Goal: Complete application form: Complete application form

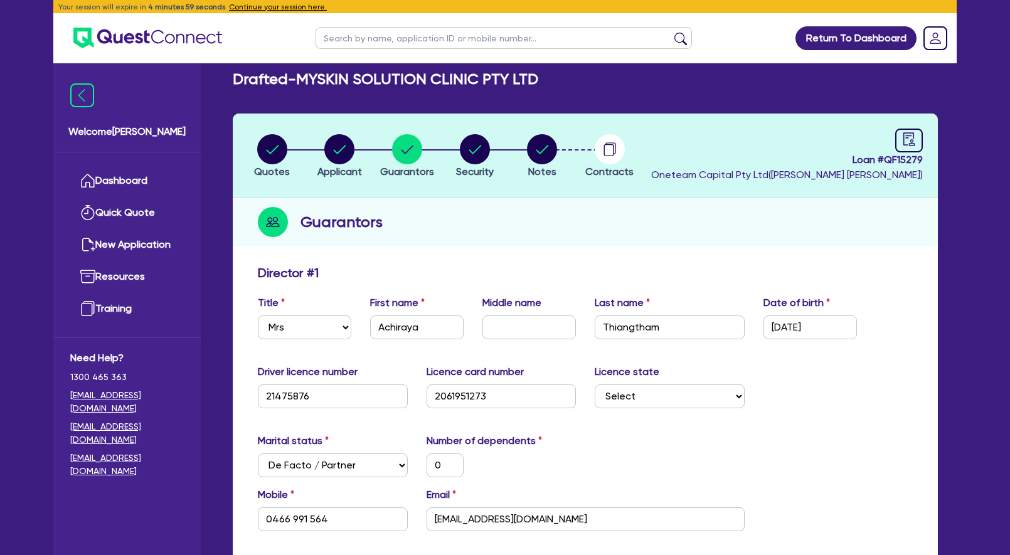
select select "MRS"
select select "[GEOGRAPHIC_DATA]"
select select "DE_FACTO"
select select "PROPERTY"
select select "CASH"
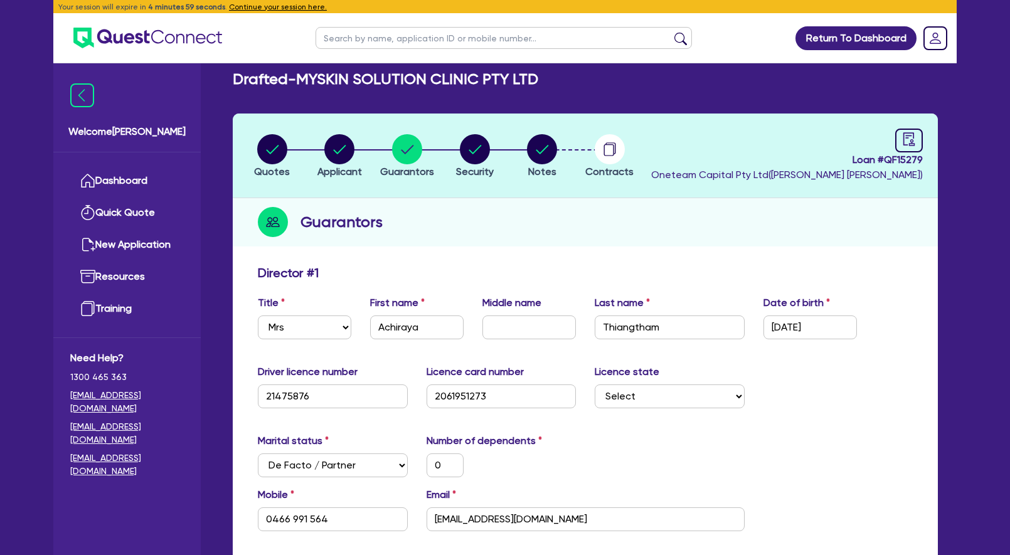
select select "VEHICLE"
select select "OTHER"
select select "MORTGAGE"
select select "VEHICLE_LOAN"
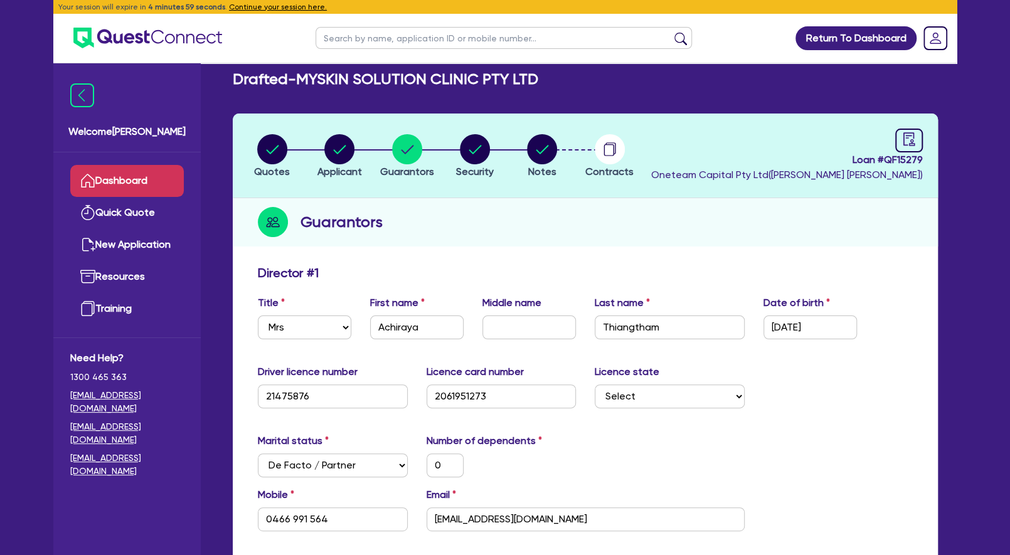
click at [154, 177] on link "Dashboard" at bounding box center [127, 181] width 114 height 32
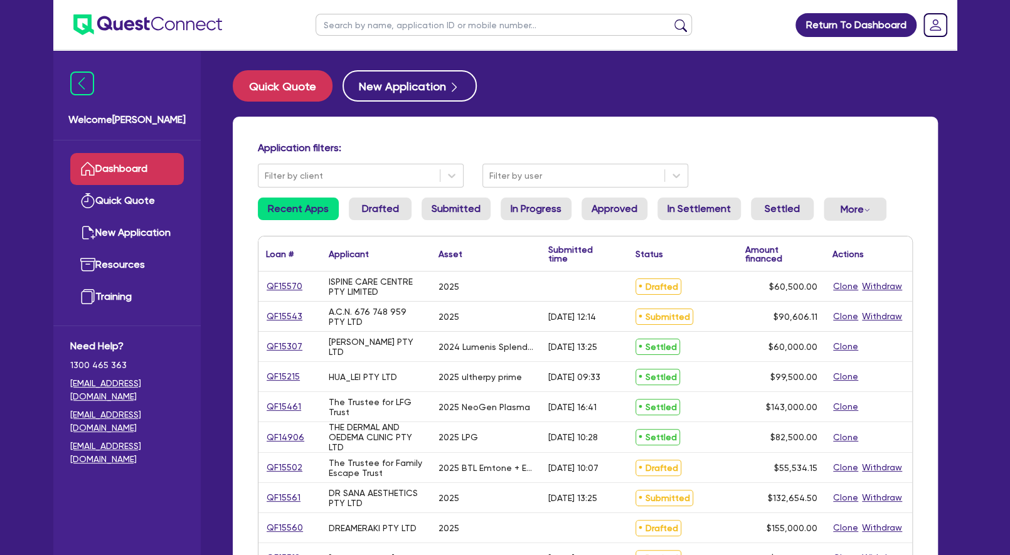
click at [721, 96] on div "Quick Quote New Application" at bounding box center [585, 85] width 705 height 31
